Goal: Information Seeking & Learning: Compare options

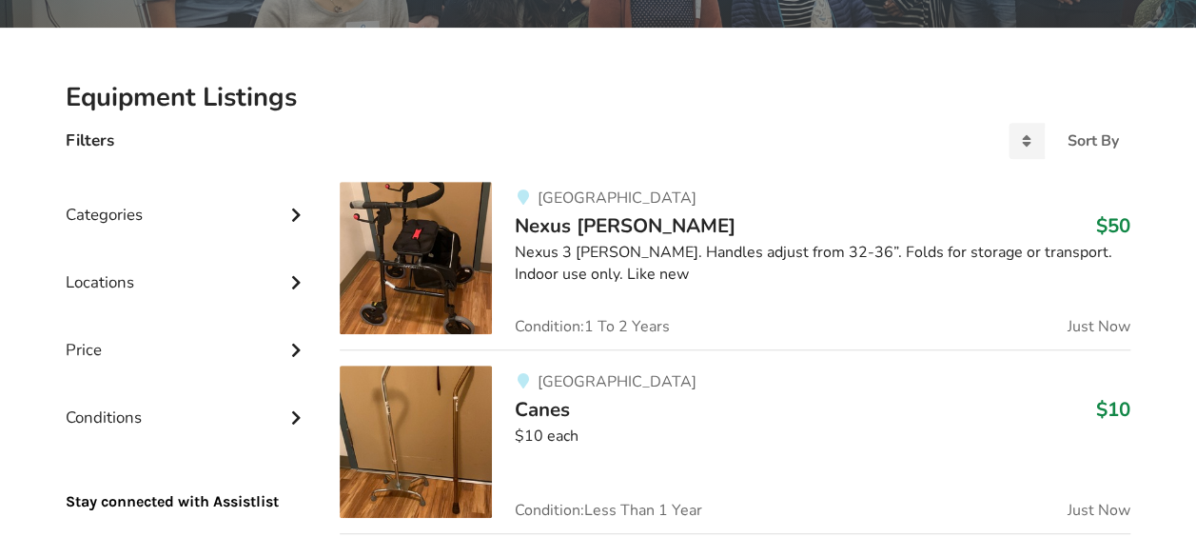
scroll to position [476, 0]
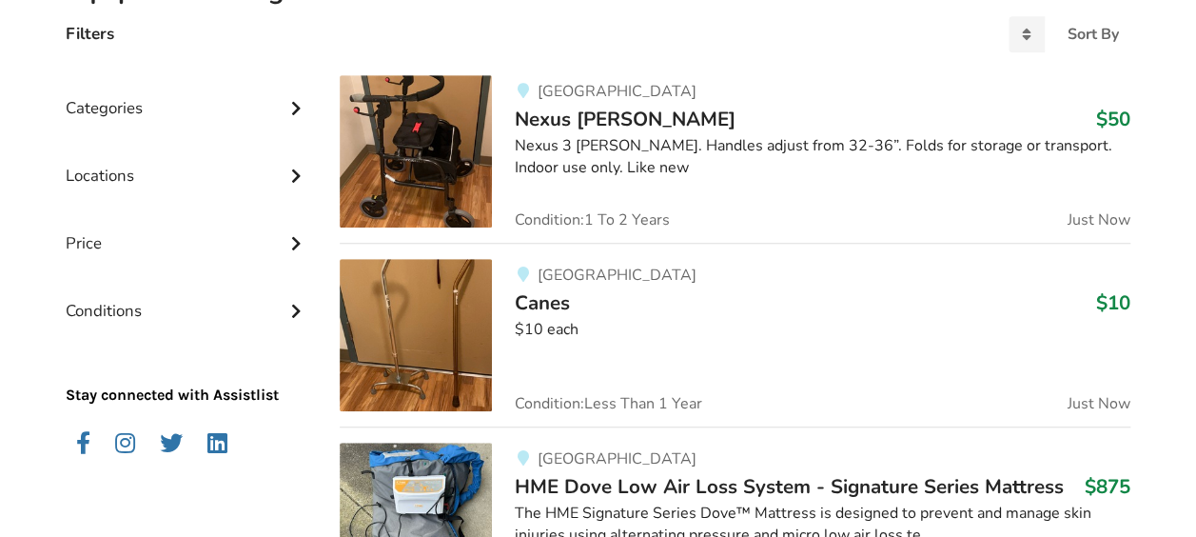
click at [242, 187] on div "Locations" at bounding box center [188, 162] width 244 height 68
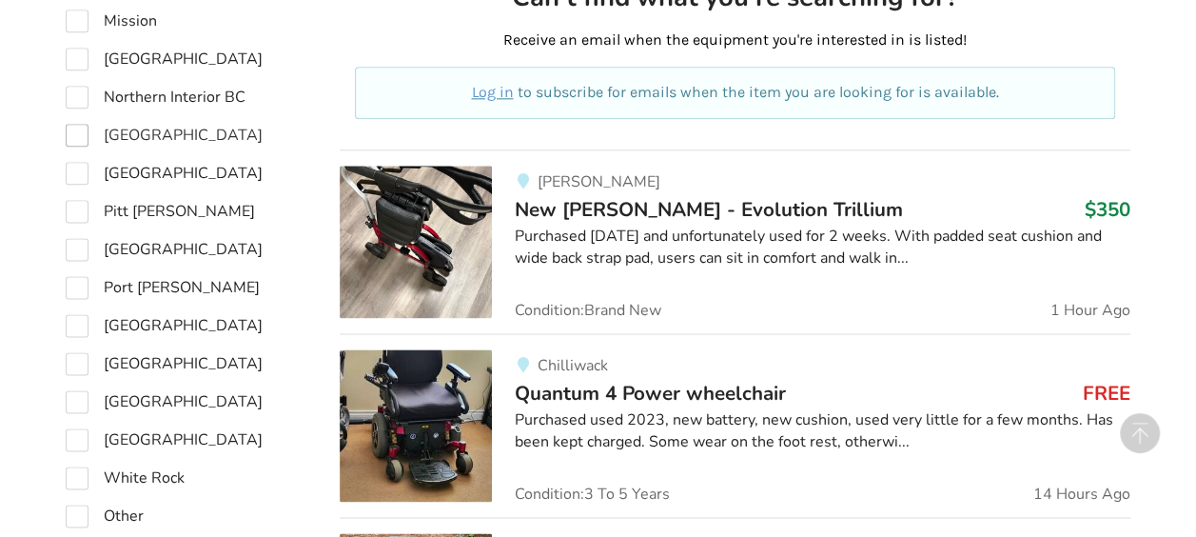
scroll to position [1332, 0]
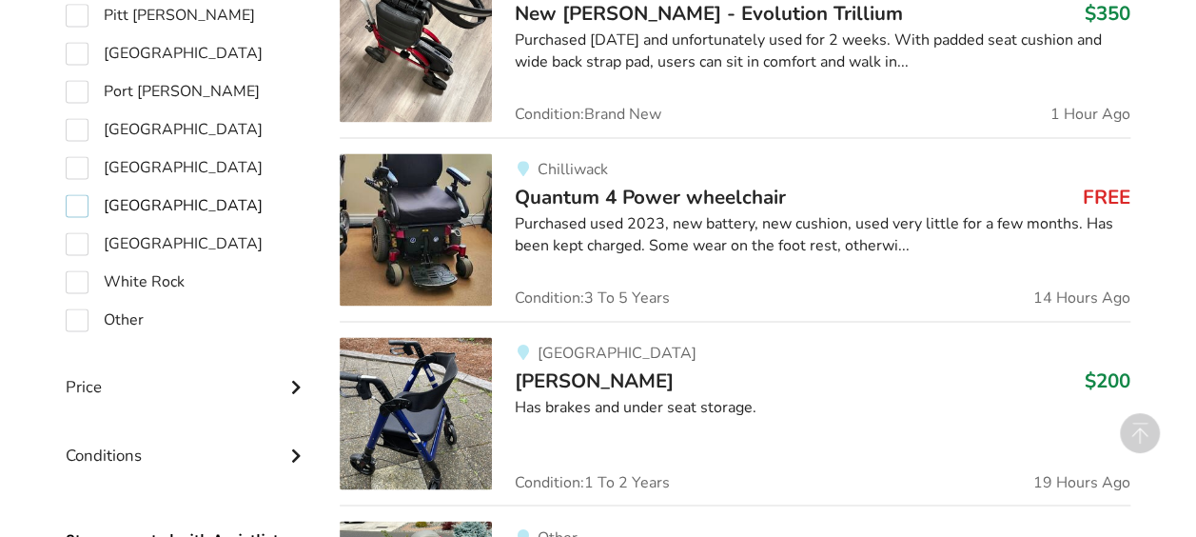
click at [85, 205] on label "[GEOGRAPHIC_DATA]" at bounding box center [164, 205] width 197 height 23
checkbox input "true"
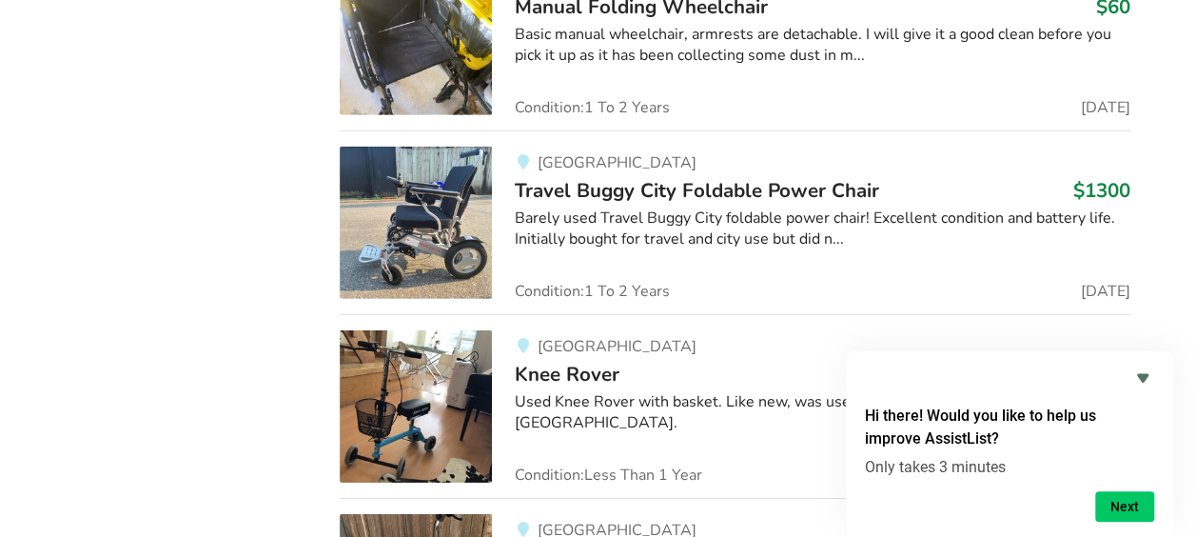
scroll to position [2537, 0]
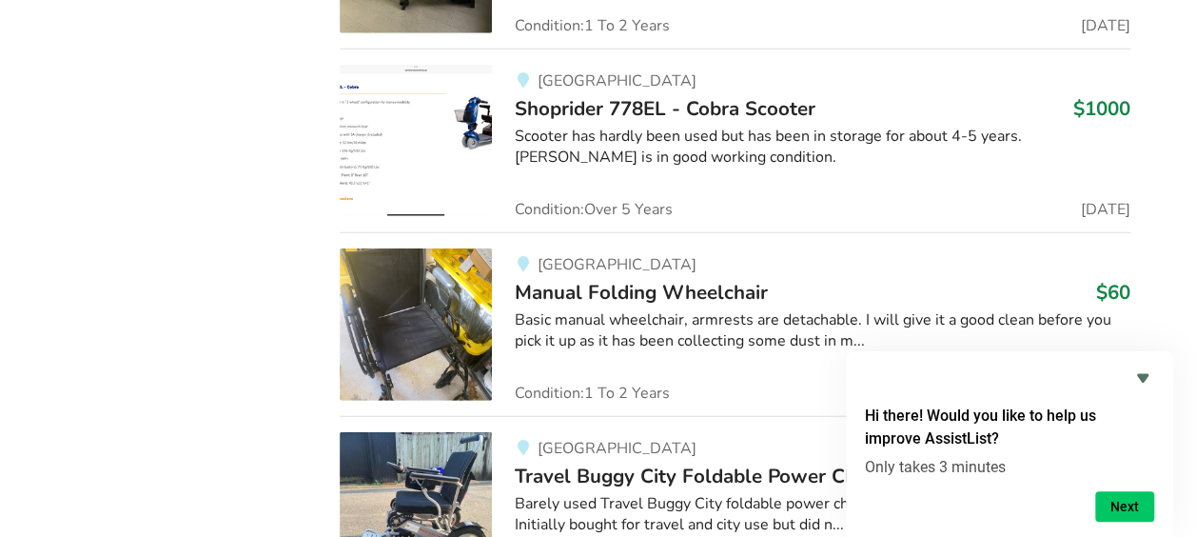
click at [590, 280] on span "Manual Folding Wheelchair" at bounding box center [641, 292] width 253 height 27
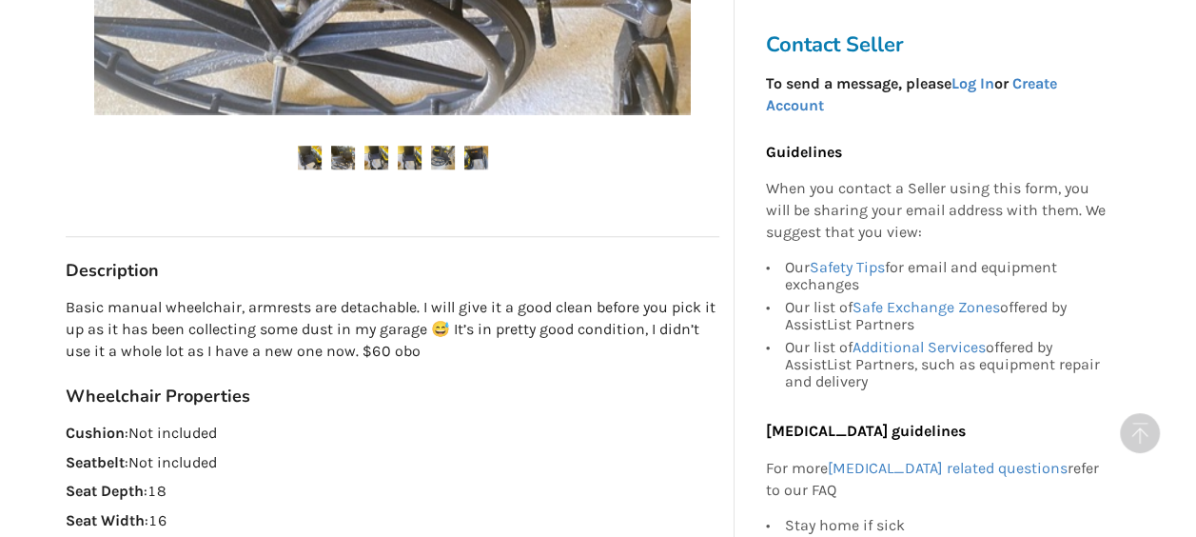
scroll to position [857, 0]
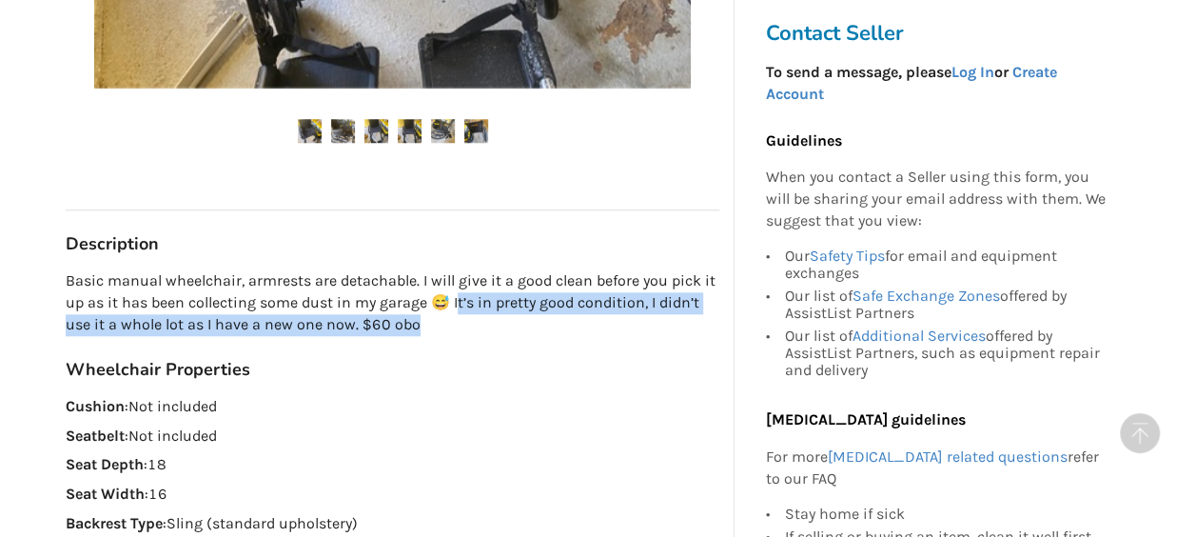
drag, startPoint x: 500, startPoint y: 327, endPoint x: 459, endPoint y: 303, distance: 47.8
click at [459, 303] on p "Basic manual wheelchair, armrests are detachable. I will give it a good clean b…" at bounding box center [393, 303] width 654 height 66
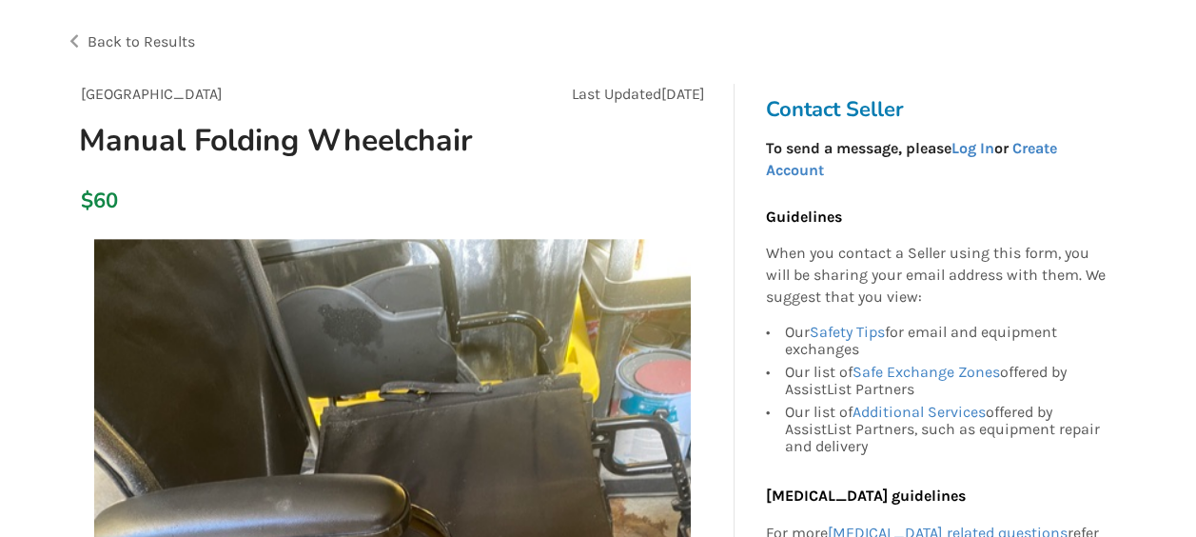
scroll to position [0, 0]
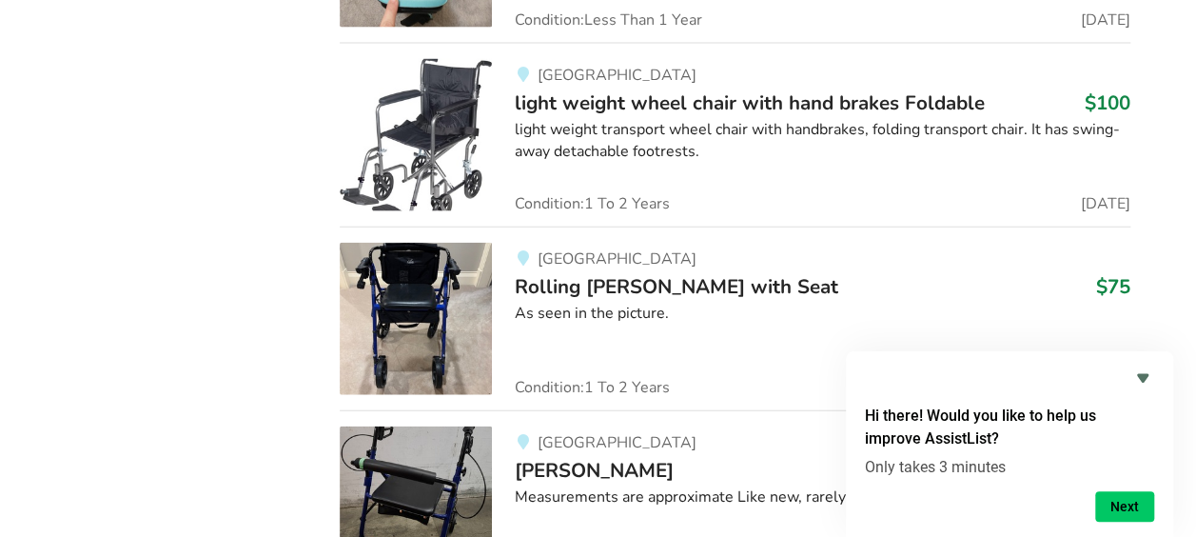
scroll to position [9104, 0]
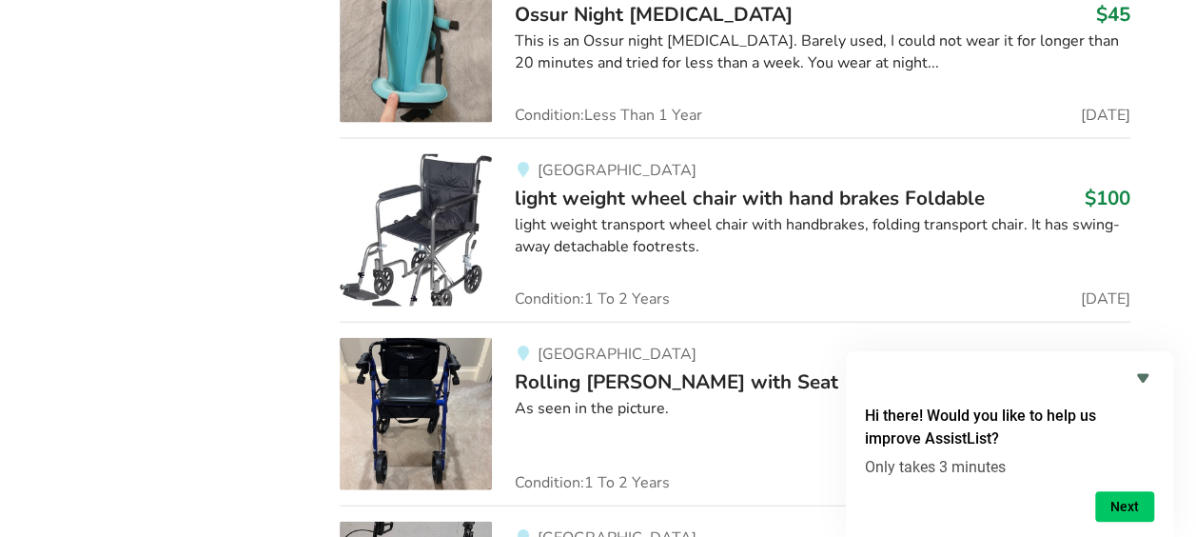
click at [672, 185] on span "light weight wheel chair with hand brakes Foldable" at bounding box center [750, 198] width 470 height 27
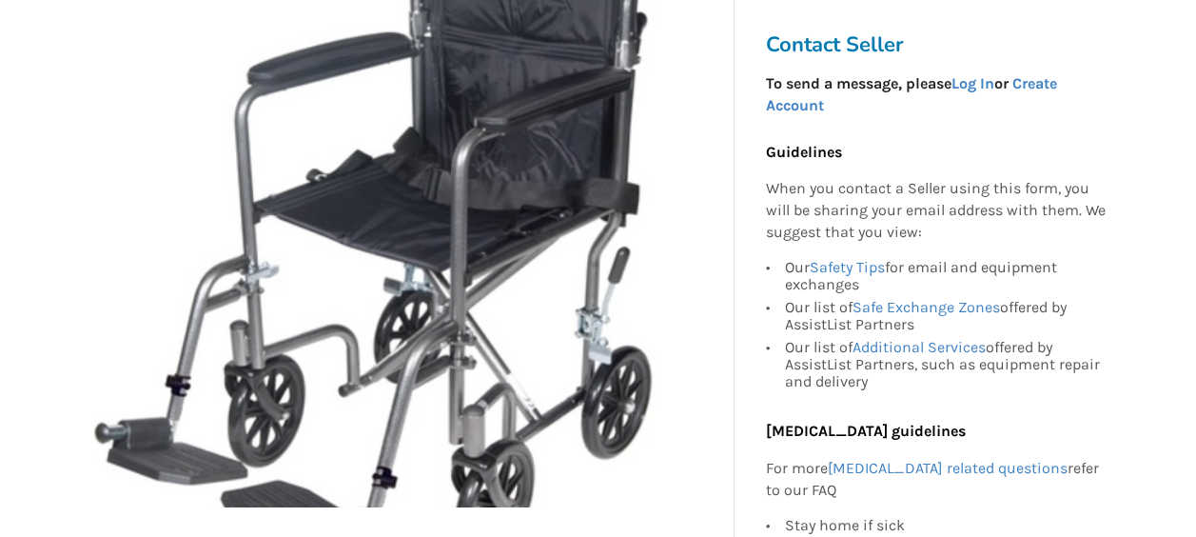
scroll to position [952, 0]
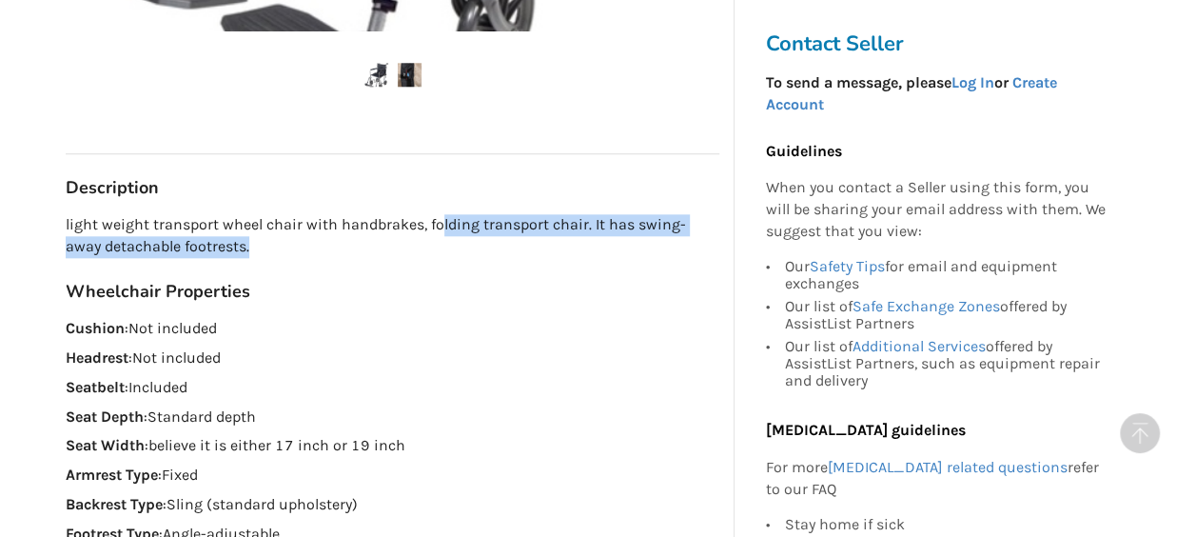
drag, startPoint x: 442, startPoint y: 241, endPoint x: 438, endPoint y: 225, distance: 16.6
click at [438, 225] on p "light weight transport wheel chair with handbrakes, folding transport chair. It…" at bounding box center [393, 236] width 654 height 44
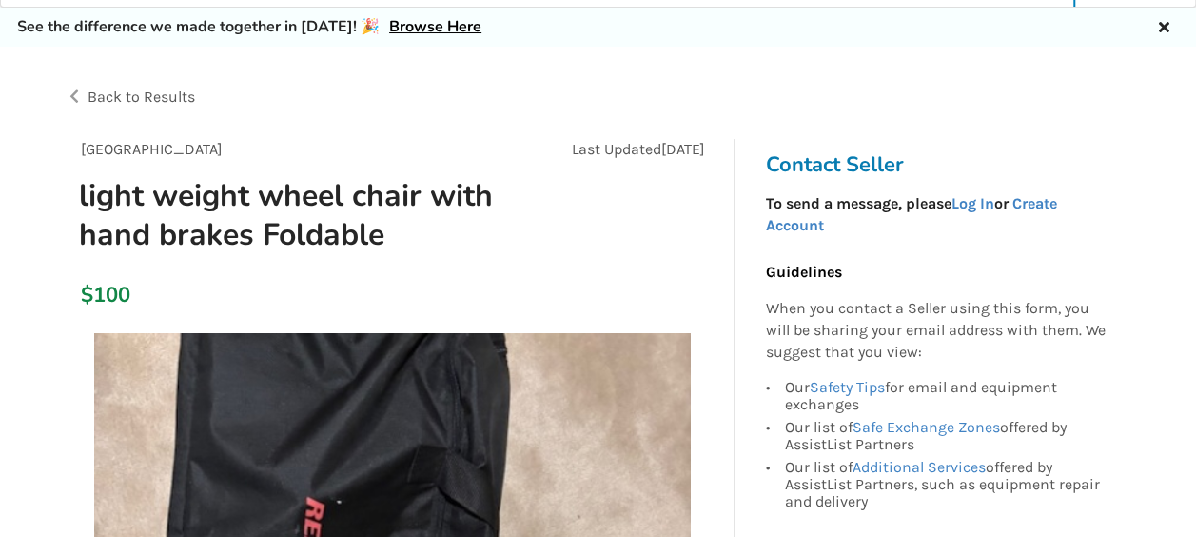
scroll to position [0, 0]
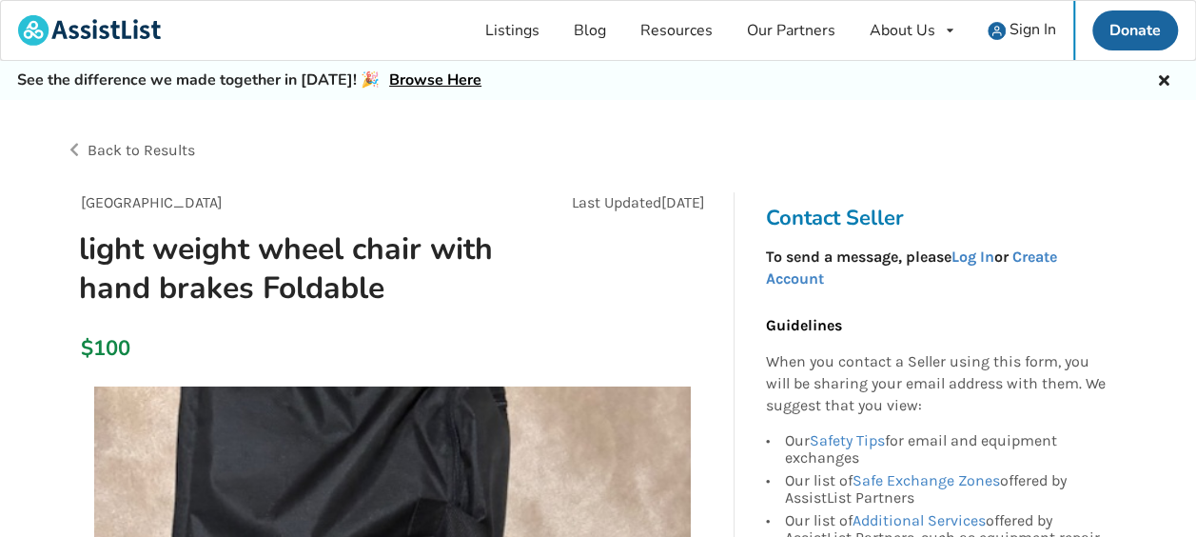
click at [124, 143] on span "Back to Results" at bounding box center [142, 150] width 108 height 18
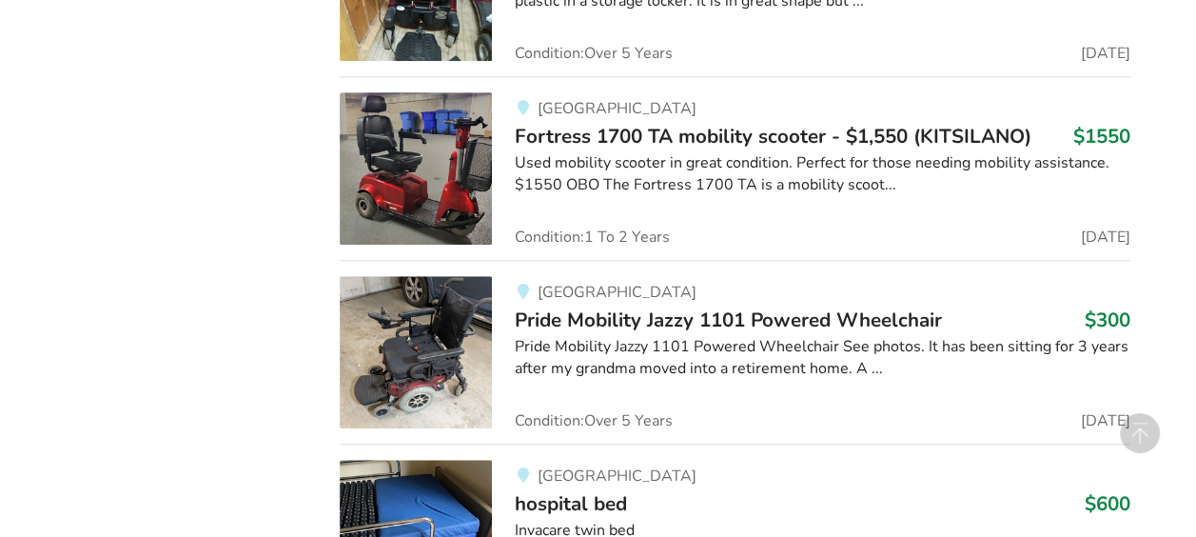
scroll to position [9104, 0]
